Goal: Navigation & Orientation: Find specific page/section

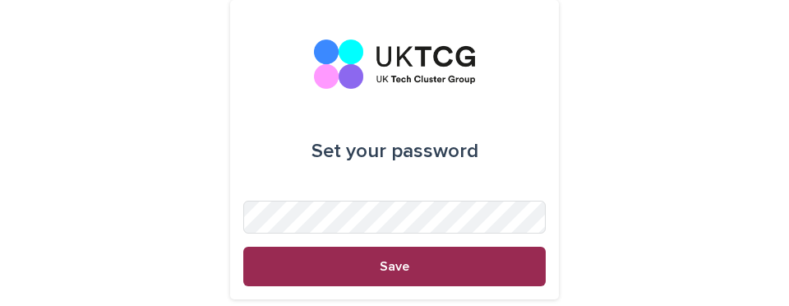
click at [366, 254] on button "Save" at bounding box center [394, 266] width 302 height 39
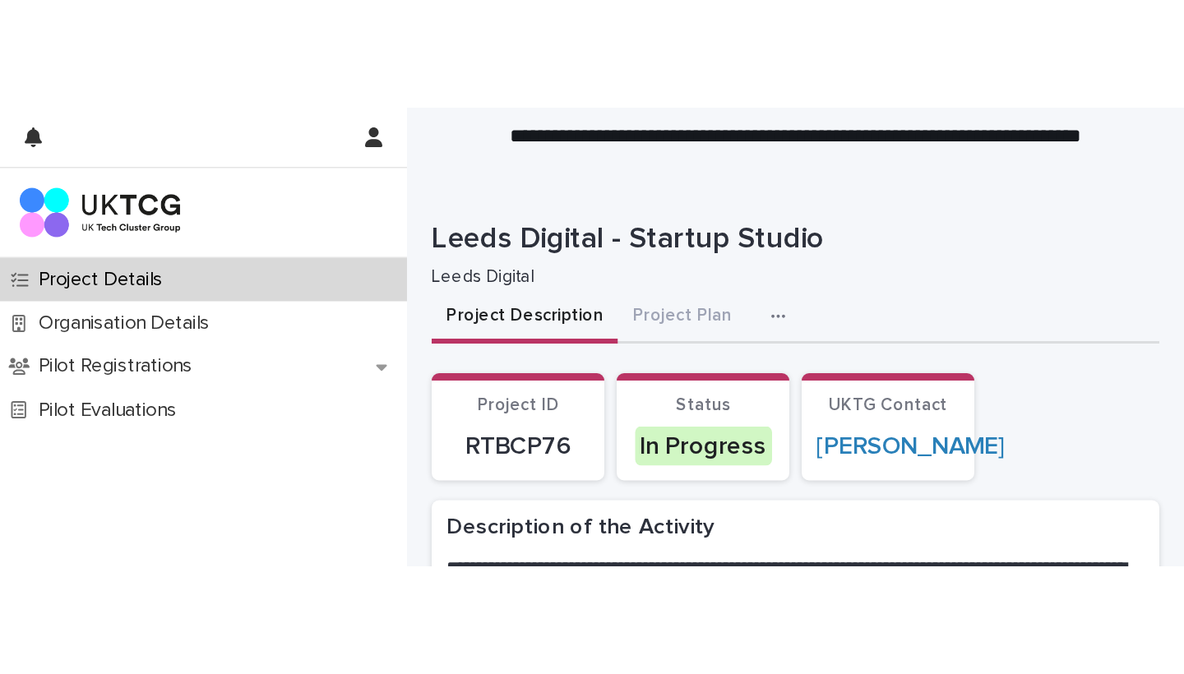
scroll to position [71, 0]
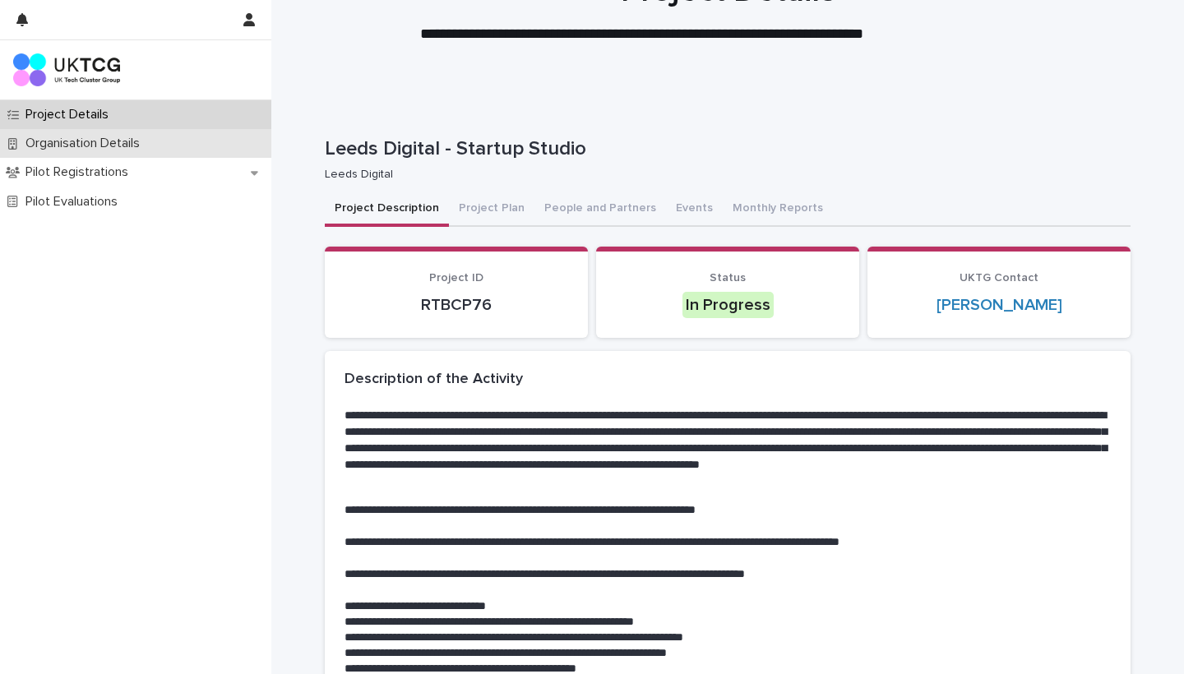
click at [117, 137] on p "Organisation Details" at bounding box center [86, 144] width 134 height 16
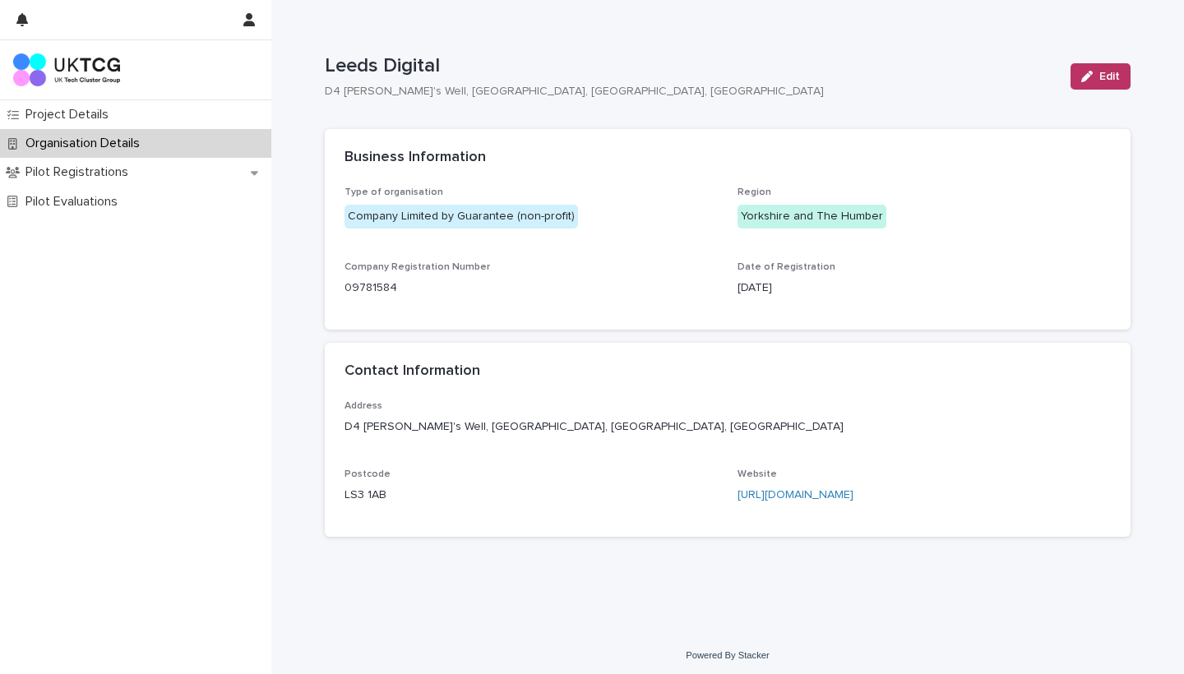
scroll to position [153, 0]
click at [128, 175] on p "Pilot Registrations" at bounding box center [80, 172] width 122 height 16
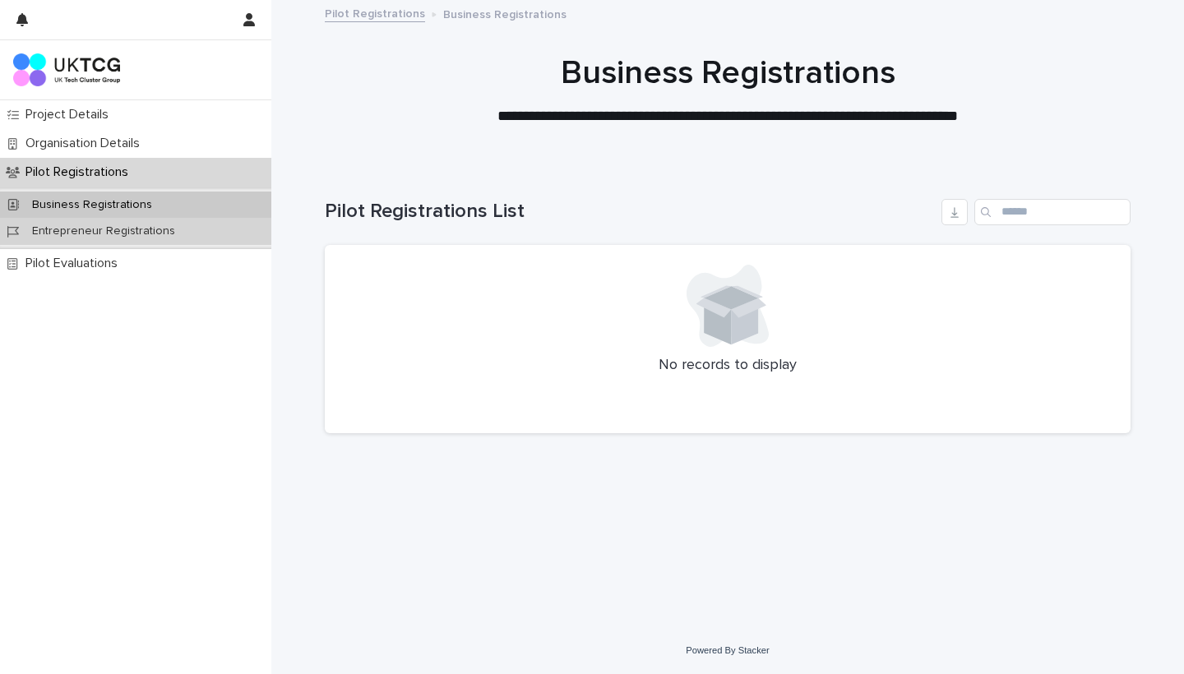
click at [113, 225] on p "Entrepreneur Registrations" at bounding box center [103, 231] width 169 height 14
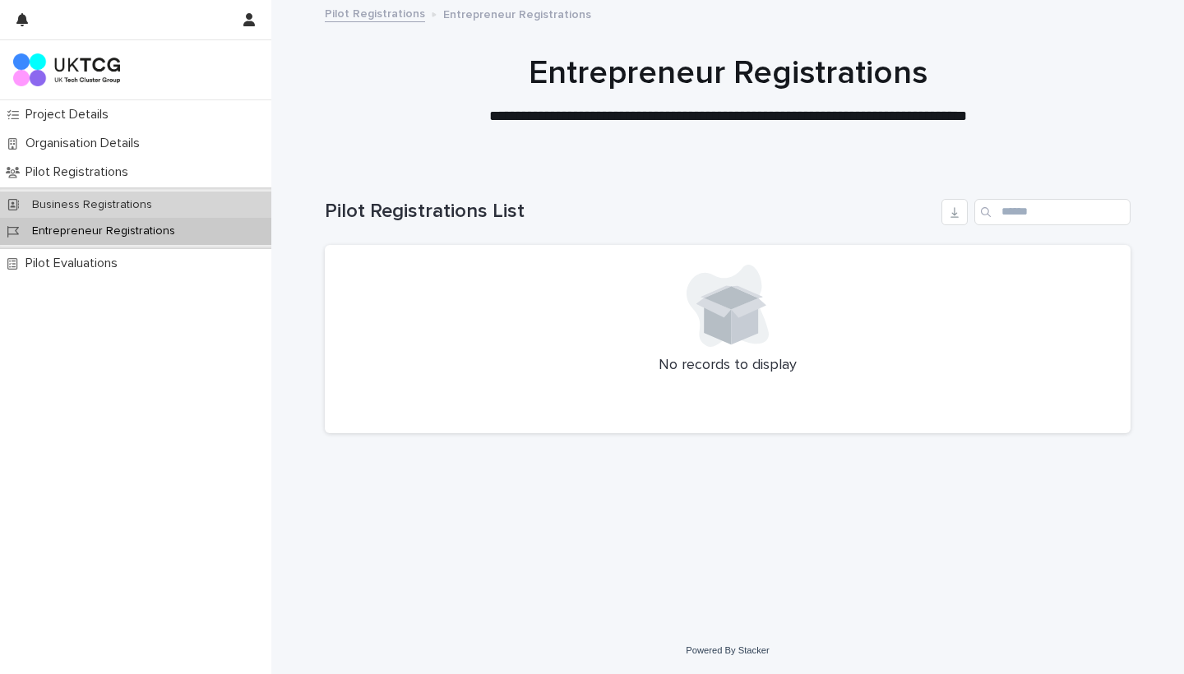
click at [112, 208] on p "Business Registrations" at bounding box center [92, 205] width 146 height 14
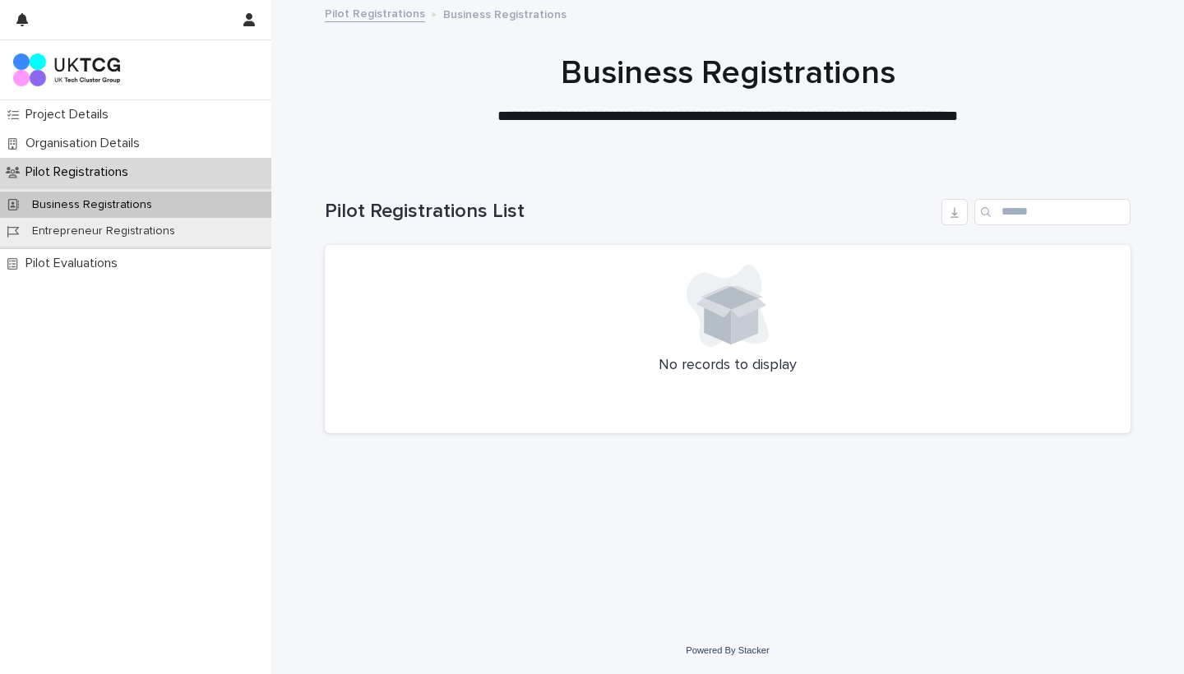
click at [113, 247] on div "Business Registrations Entrepreneur Registrations" at bounding box center [135, 218] width 271 height 62
click at [118, 272] on div "Pilot Evaluations" at bounding box center [135, 263] width 271 height 29
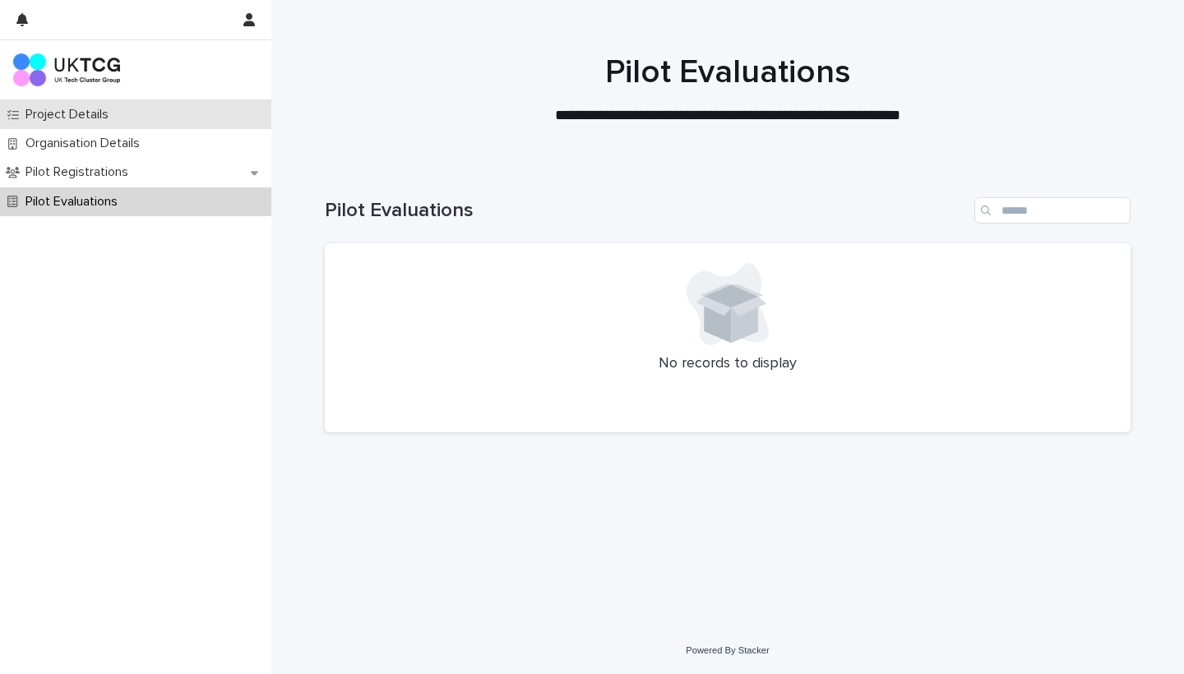
click at [103, 127] on div "Project Details" at bounding box center [135, 114] width 271 height 29
